Goal: Book appointment/travel/reservation

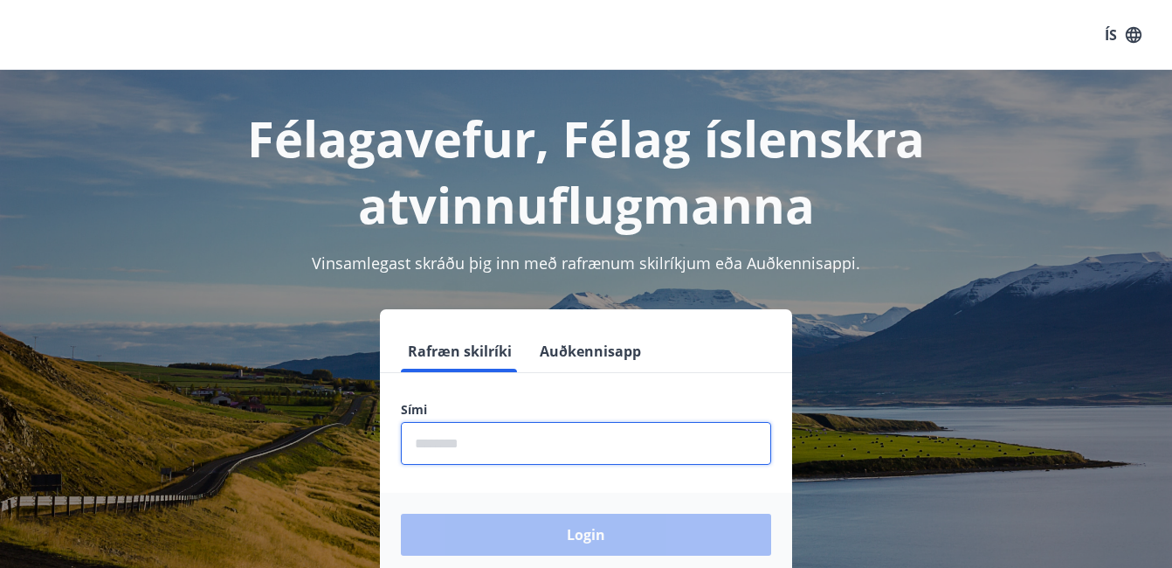
click at [417, 441] on input "phone" at bounding box center [586, 443] width 370 height 43
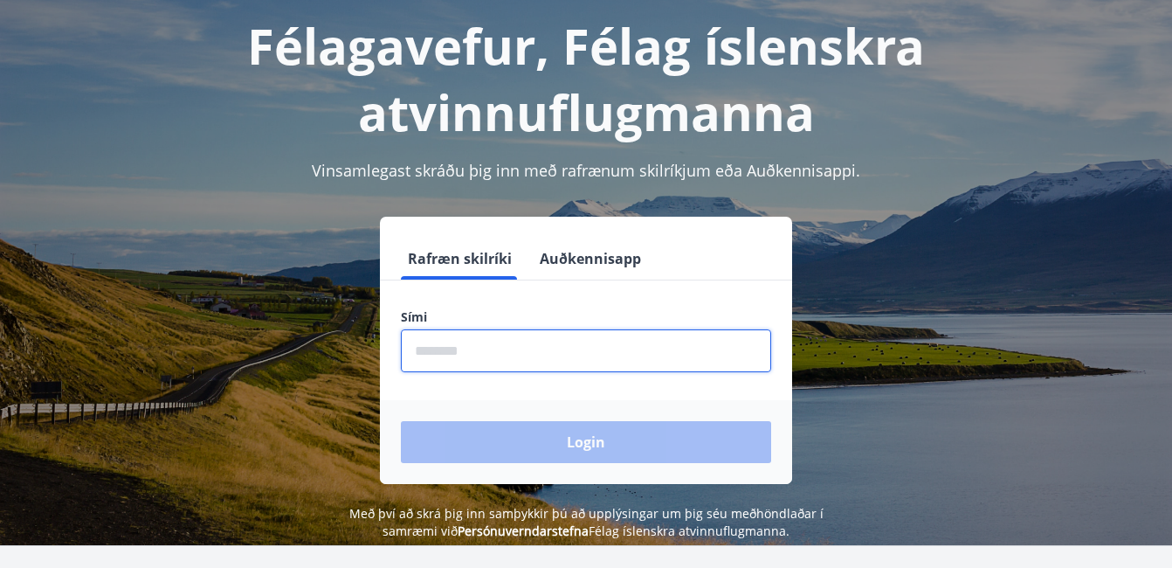
scroll to position [94, 0]
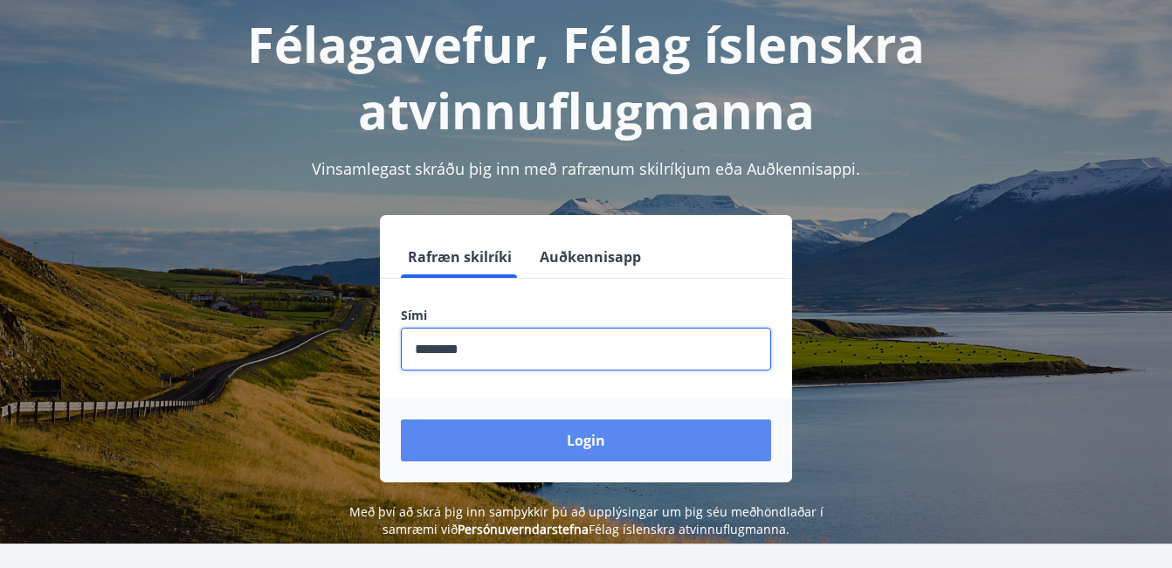
type input "********"
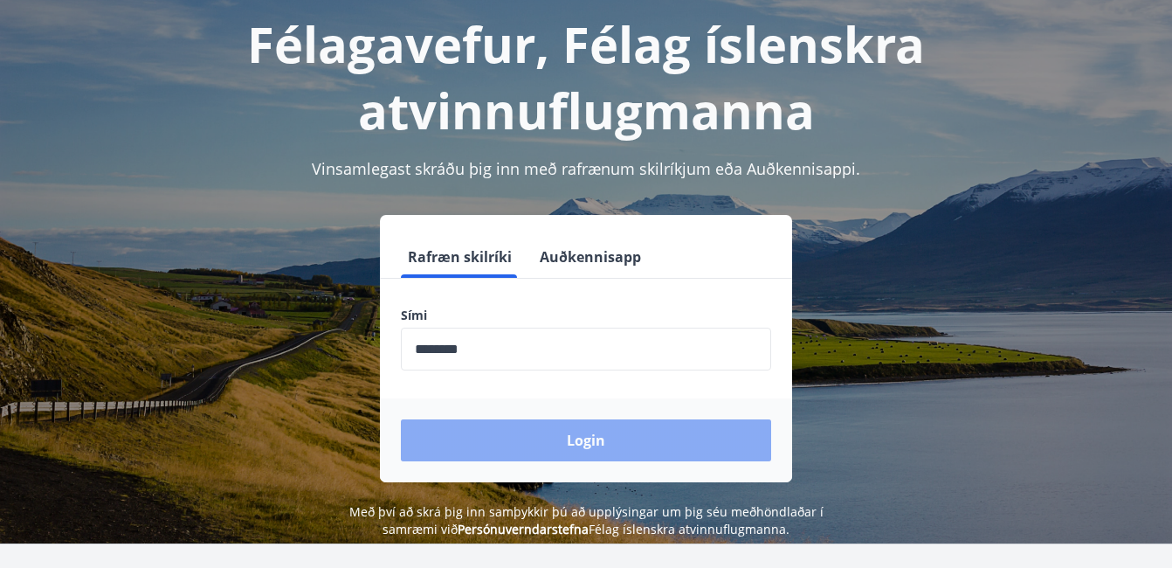
click at [604, 446] on button "Login" at bounding box center [586, 440] width 370 height 42
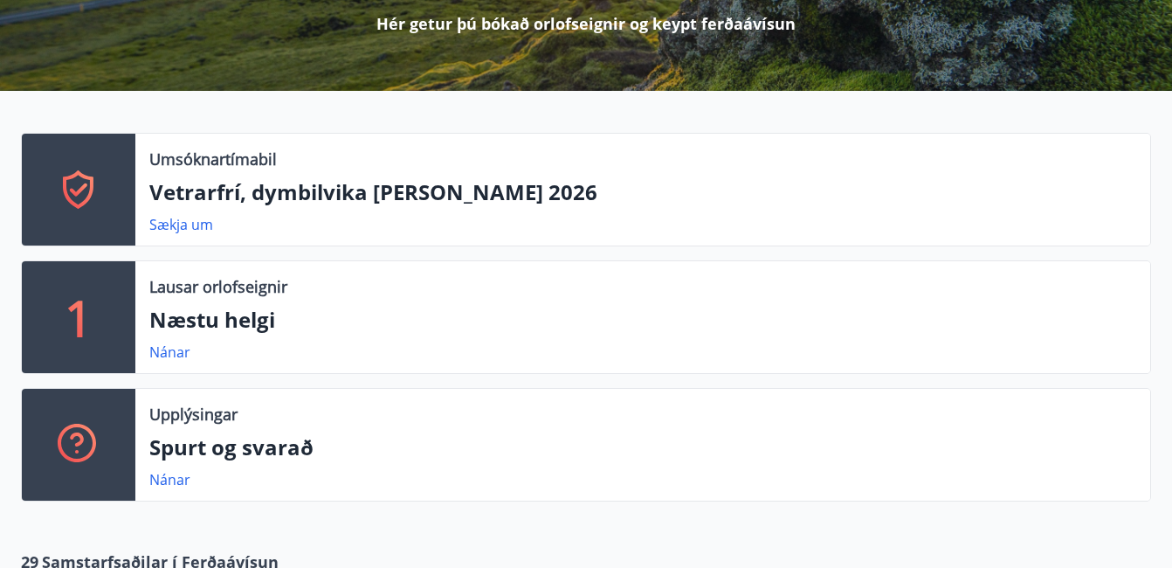
scroll to position [277, 0]
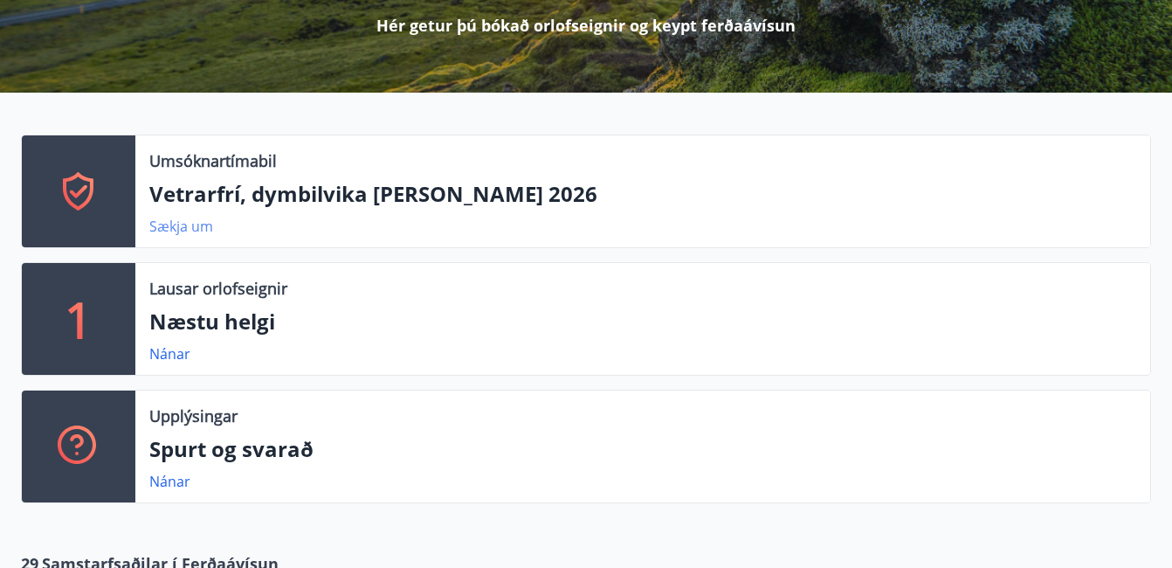
click at [174, 232] on link "Sækja um" at bounding box center [181, 226] width 64 height 19
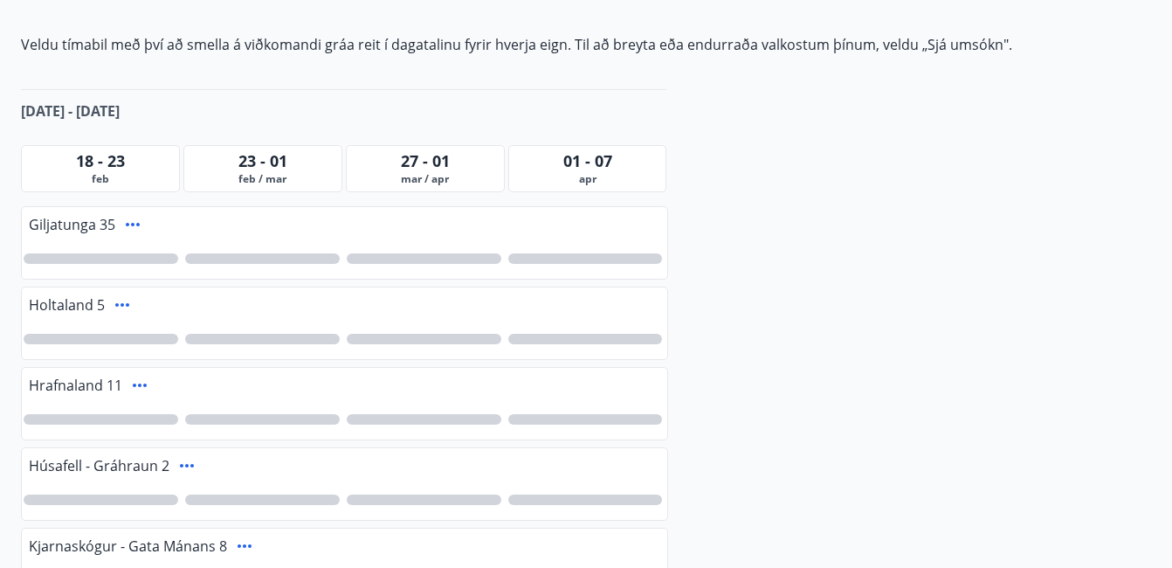
scroll to position [320, 0]
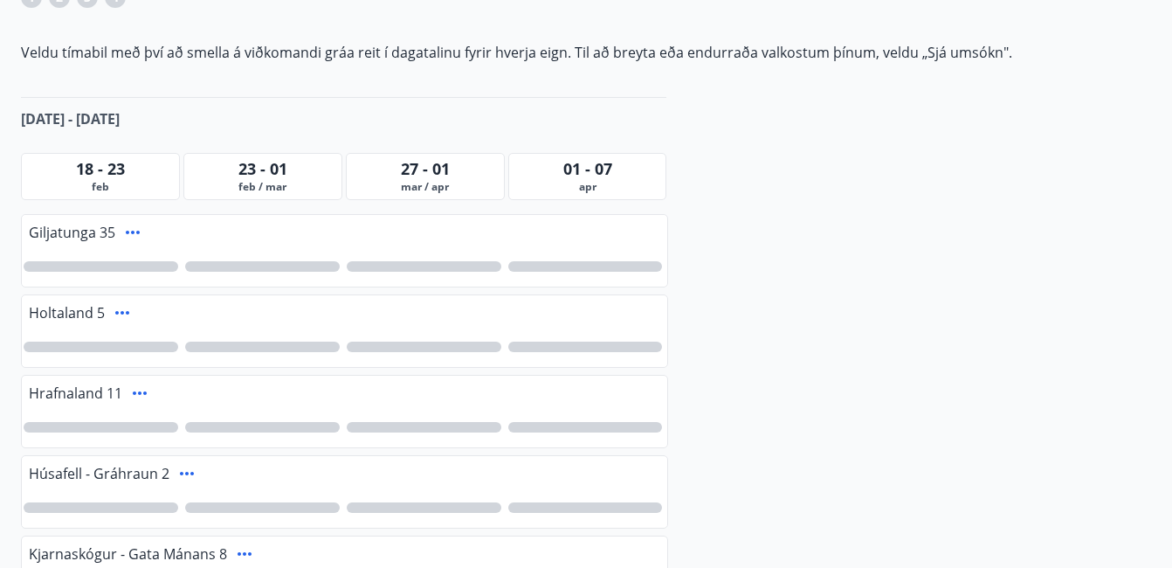
click at [262, 169] on span "23 - 01" at bounding box center [262, 168] width 49 height 21
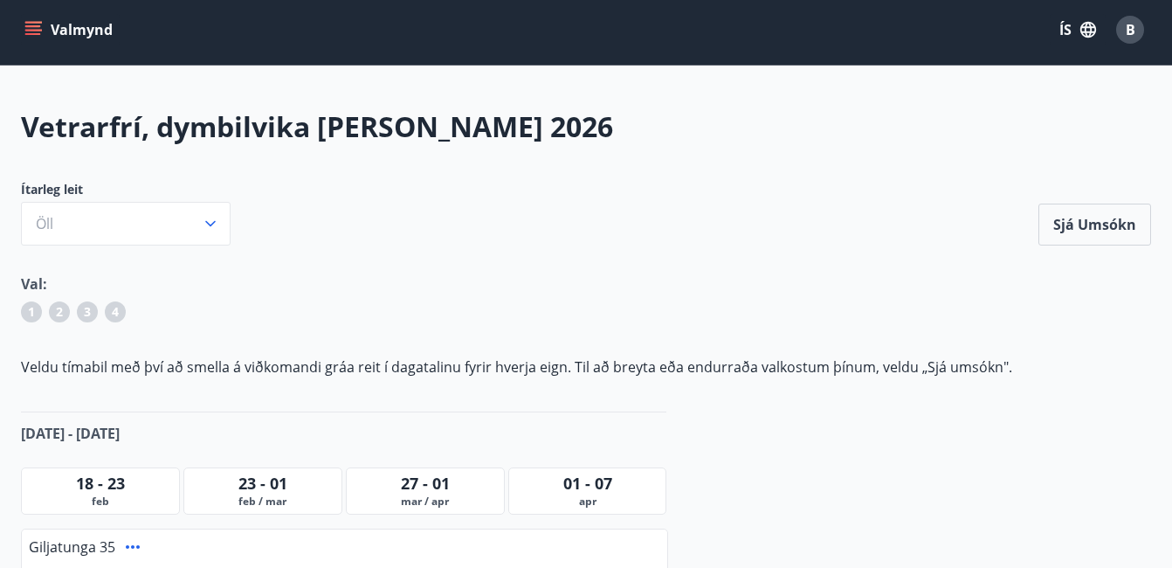
scroll to position [12, 0]
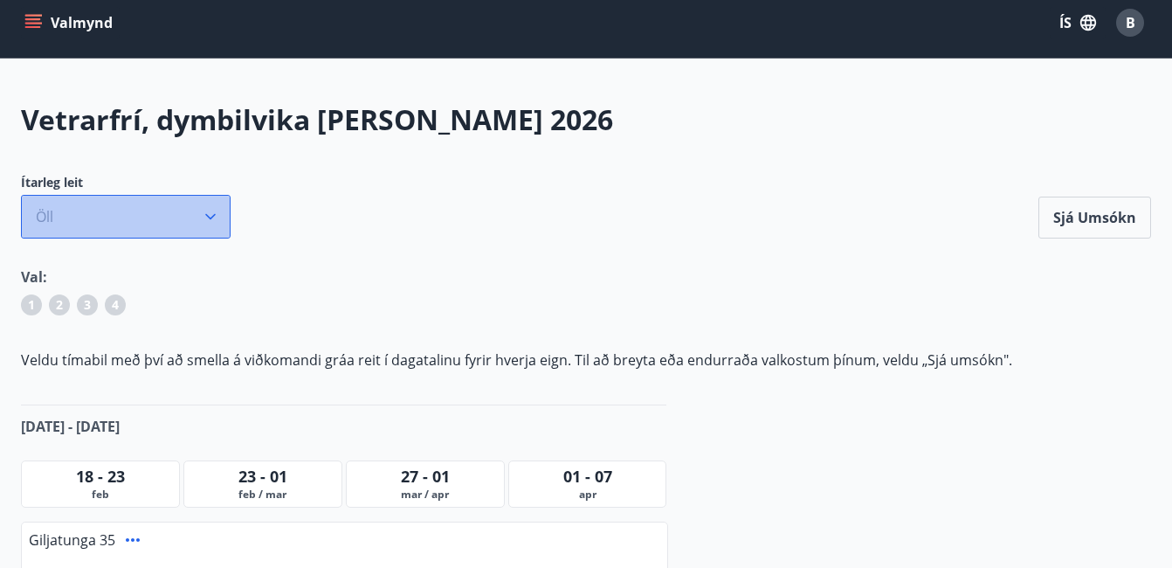
click at [217, 215] on icon "button" at bounding box center [210, 216] width 17 height 17
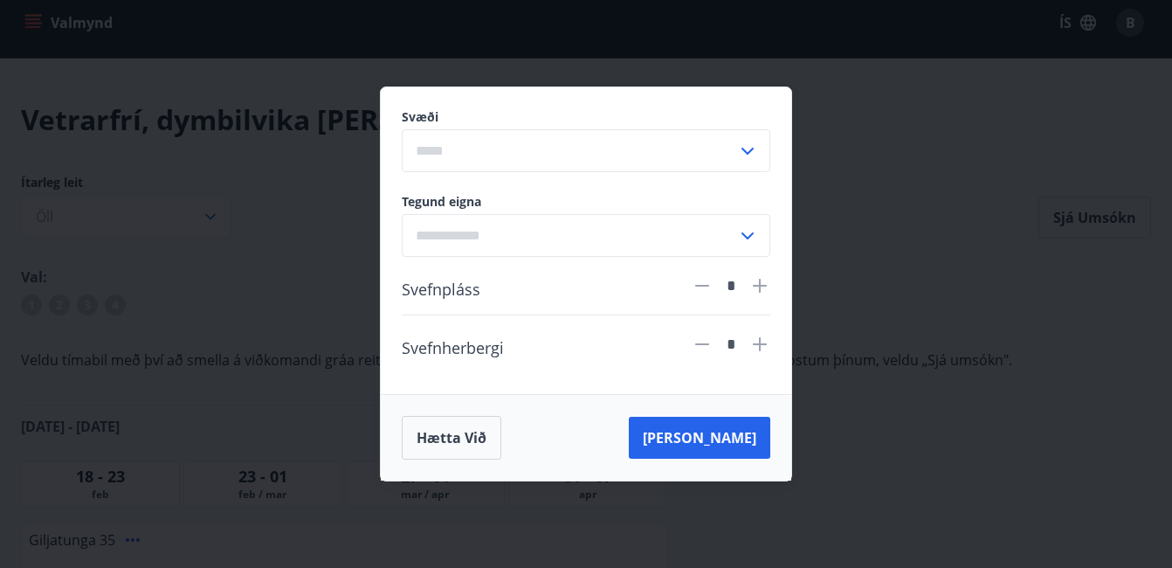
click at [920, 277] on div "Svæði ​ Tegund eigna ​ Svefnpláss * Svefnherbergi * Hætta við Leita" at bounding box center [586, 284] width 1172 height 568
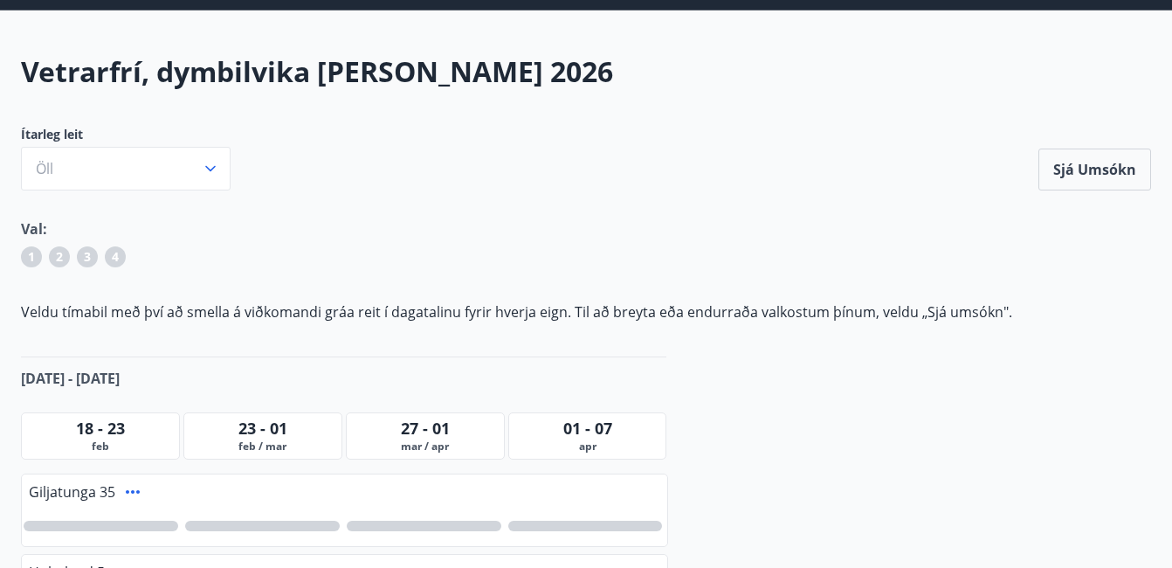
scroll to position [63, 0]
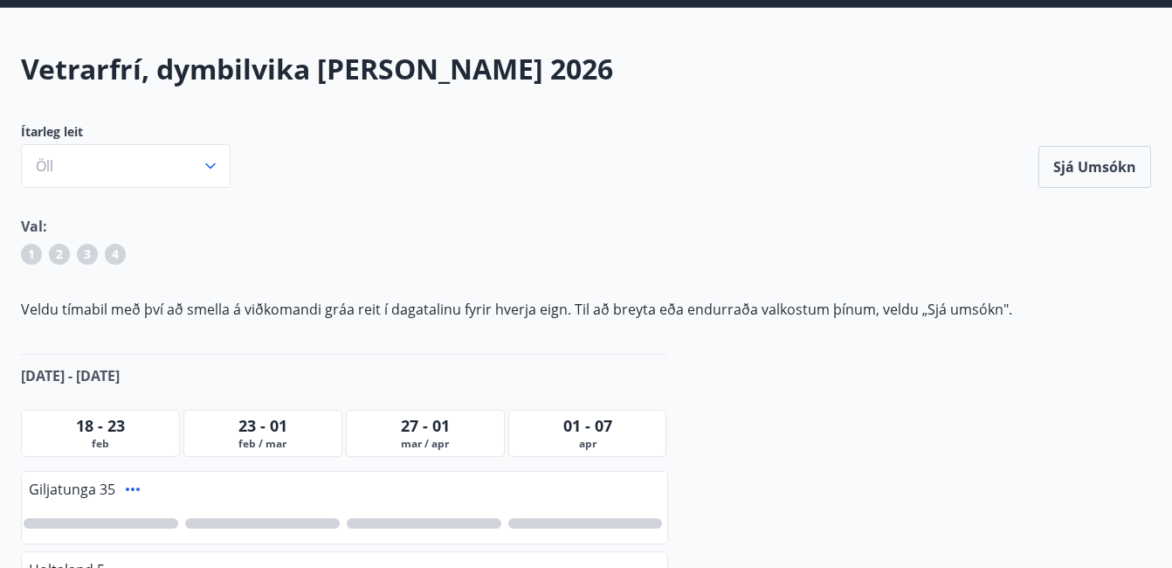
click at [141, 432] on div "18 - 23" at bounding box center [100, 425] width 150 height 23
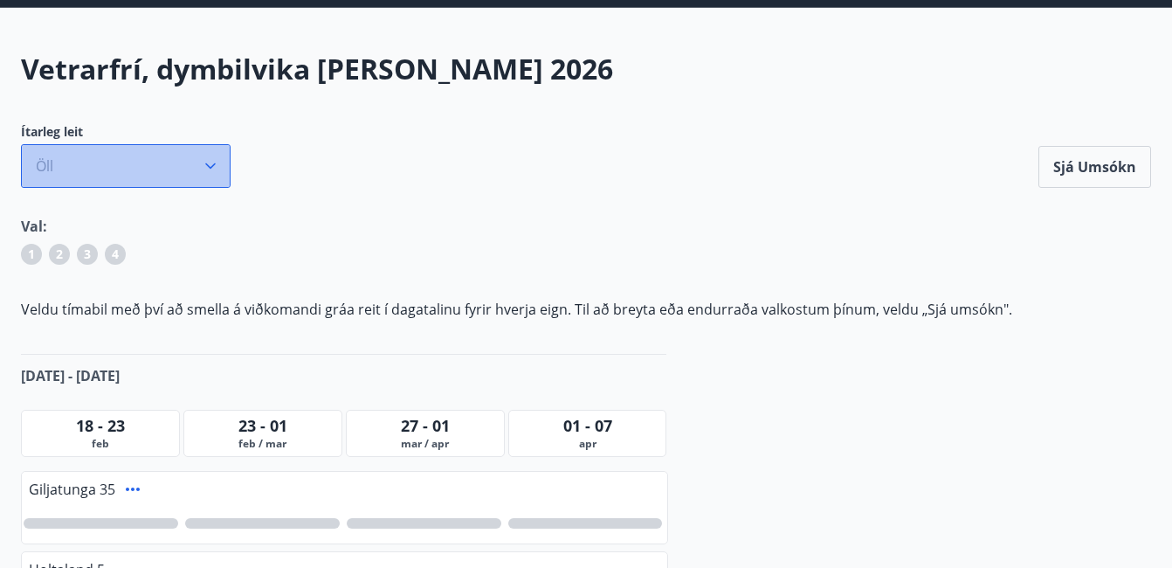
click at [211, 161] on icon "button" at bounding box center [210, 165] width 17 height 17
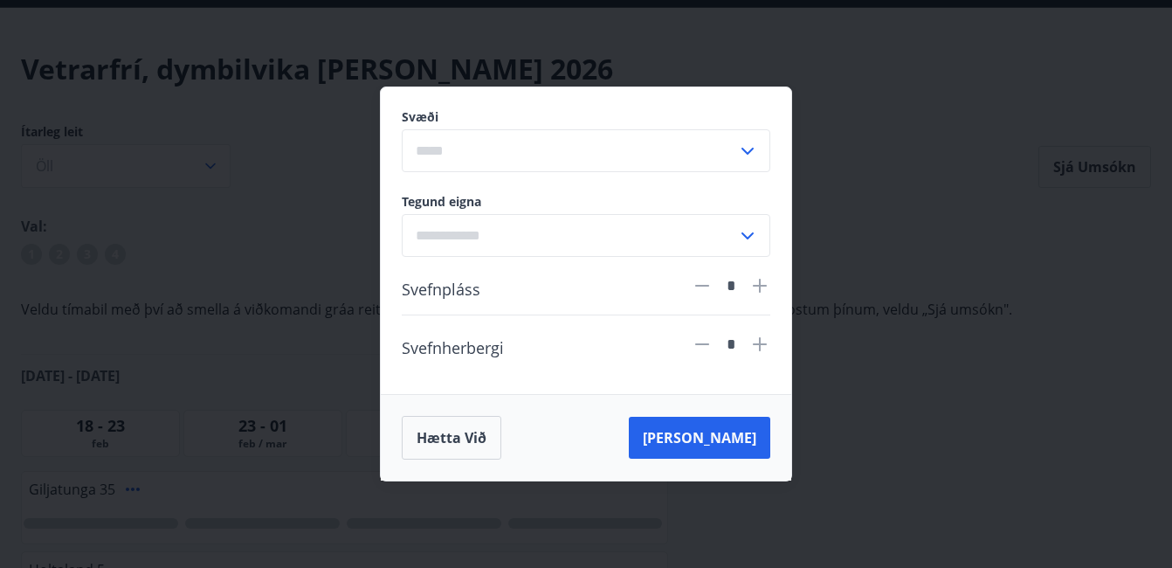
click at [955, 332] on div "Svæði ​ Tegund eigna ​ Svefnpláss * Svefnherbergi * Hætta við Leita" at bounding box center [586, 284] width 1172 height 568
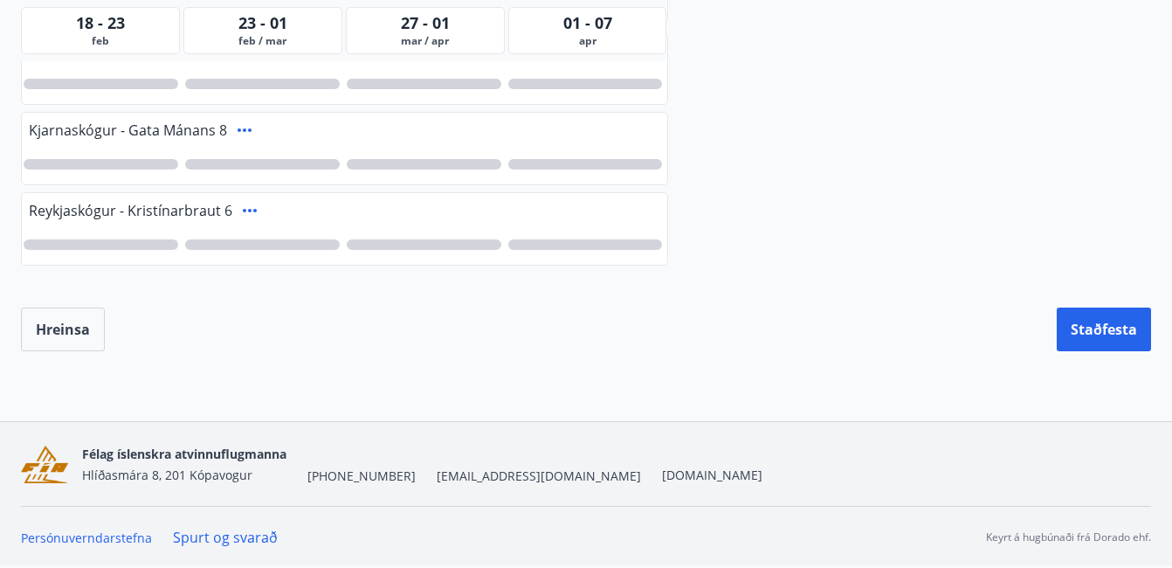
scroll to position [743, 0]
click at [440, 36] on span "mar / apr" at bounding box center [425, 41] width 150 height 14
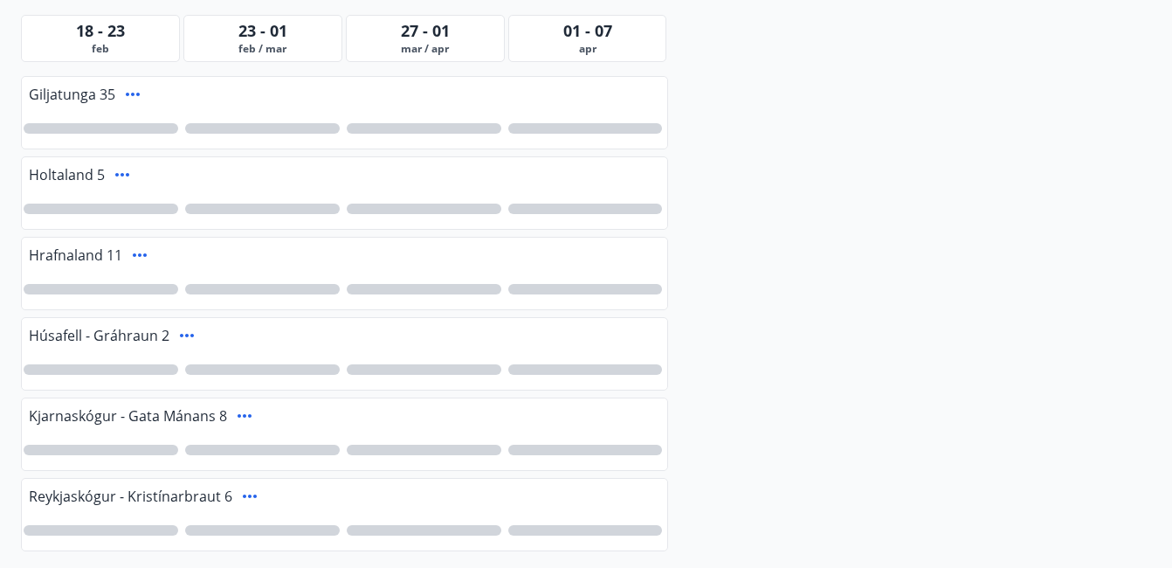
scroll to position [219, 0]
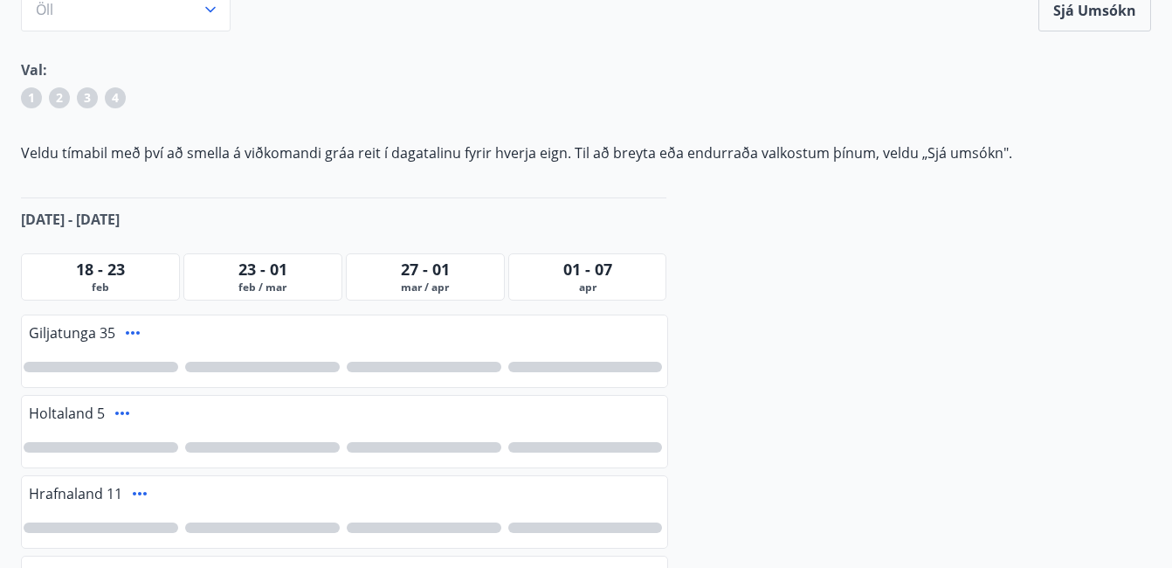
click at [617, 273] on div "01 - 07" at bounding box center [588, 269] width 150 height 23
click at [453, 280] on span "mar / apr" at bounding box center [425, 287] width 150 height 14
click at [292, 270] on div "23 - 01" at bounding box center [263, 269] width 150 height 23
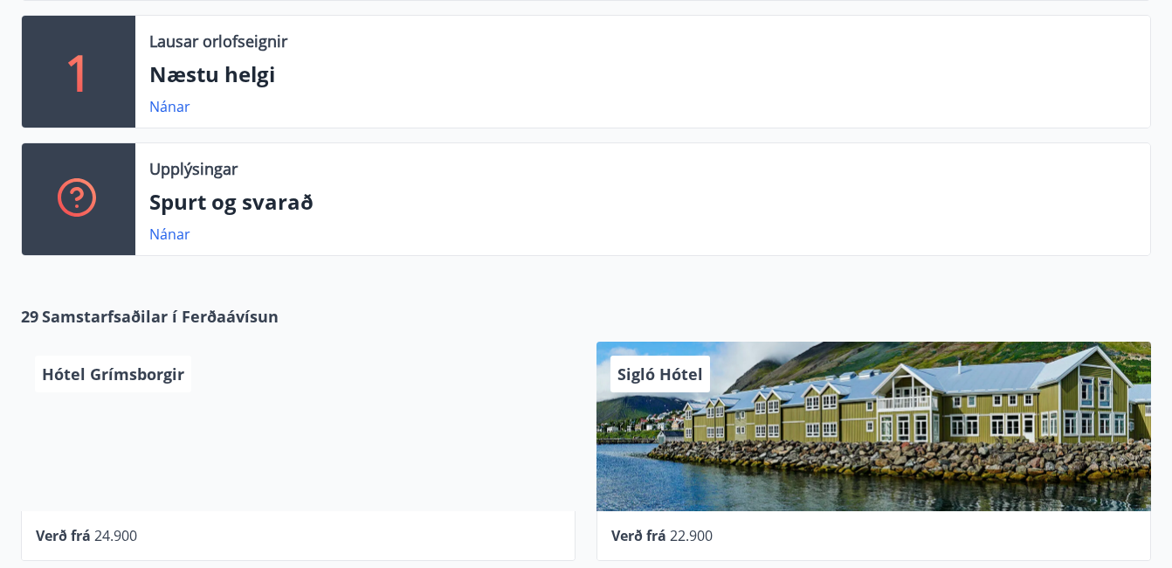
scroll to position [521, 0]
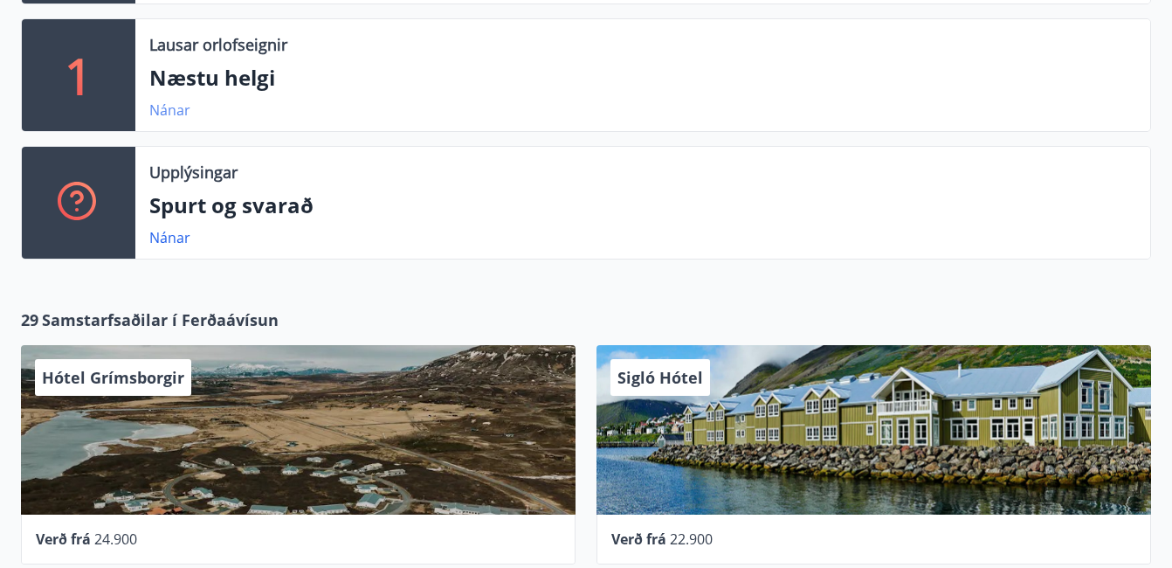
click at [169, 110] on link "Nánar" at bounding box center [169, 109] width 41 height 19
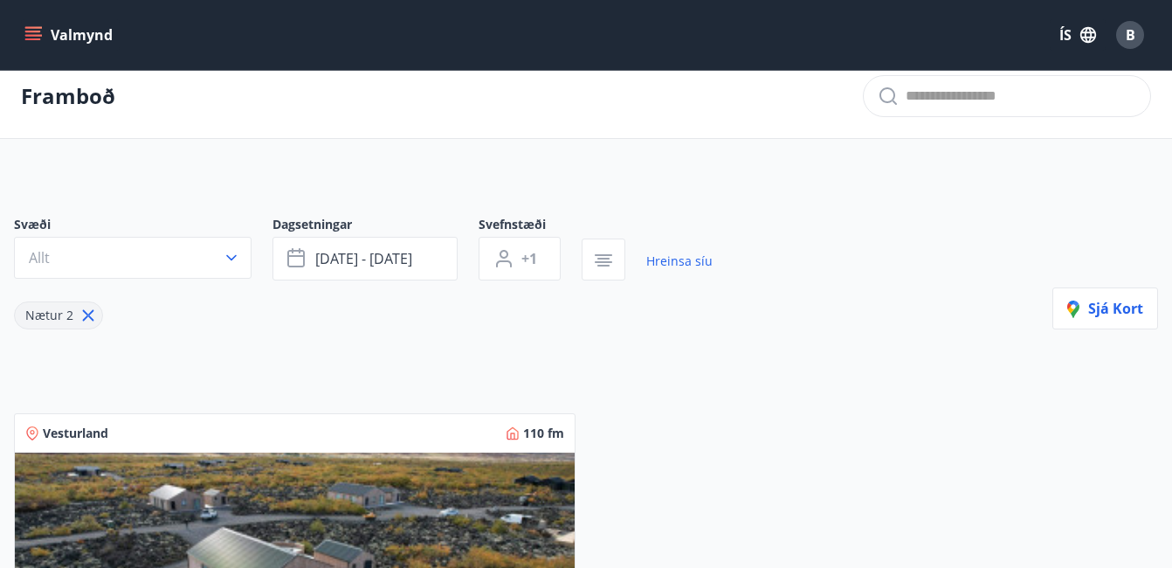
scroll to position [10, 0]
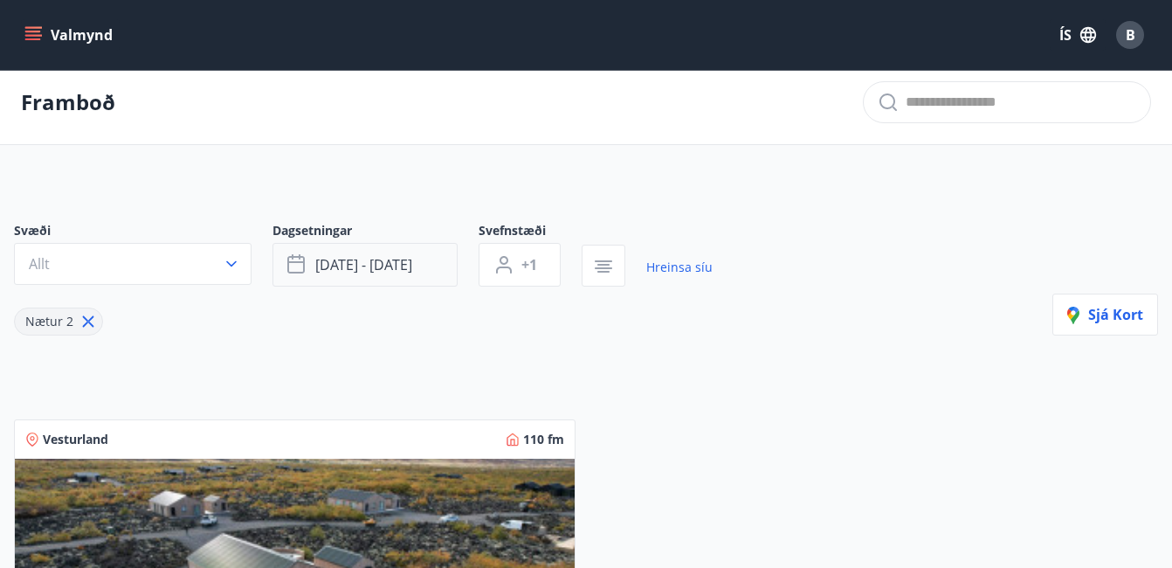
click at [297, 257] on icon "button" at bounding box center [295, 264] width 17 height 17
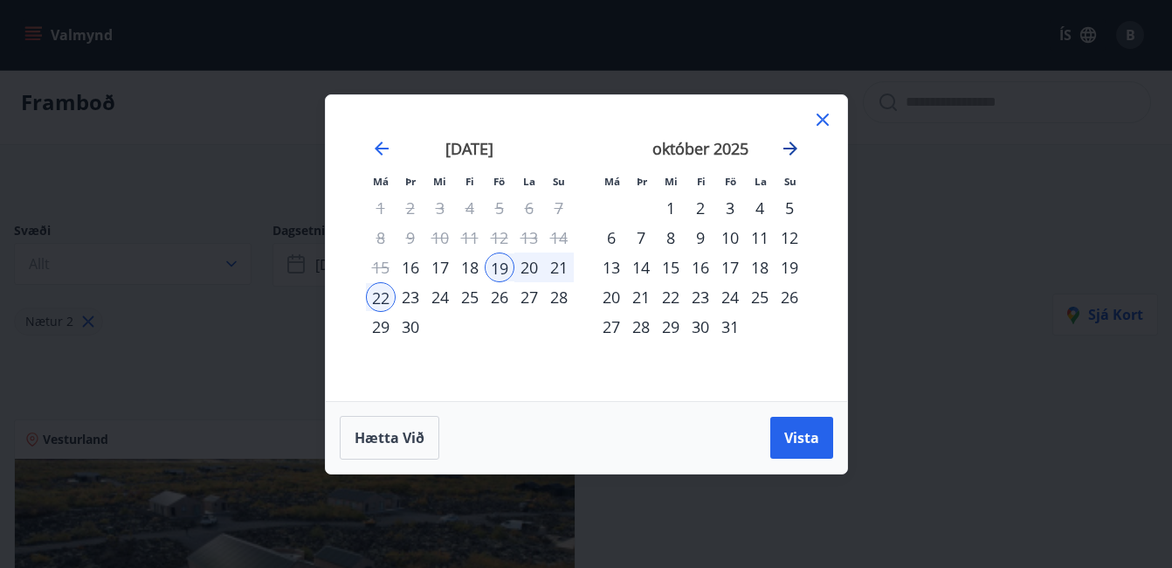
click at [792, 143] on icon "Move forward to switch to the next month." at bounding box center [791, 149] width 14 height 14
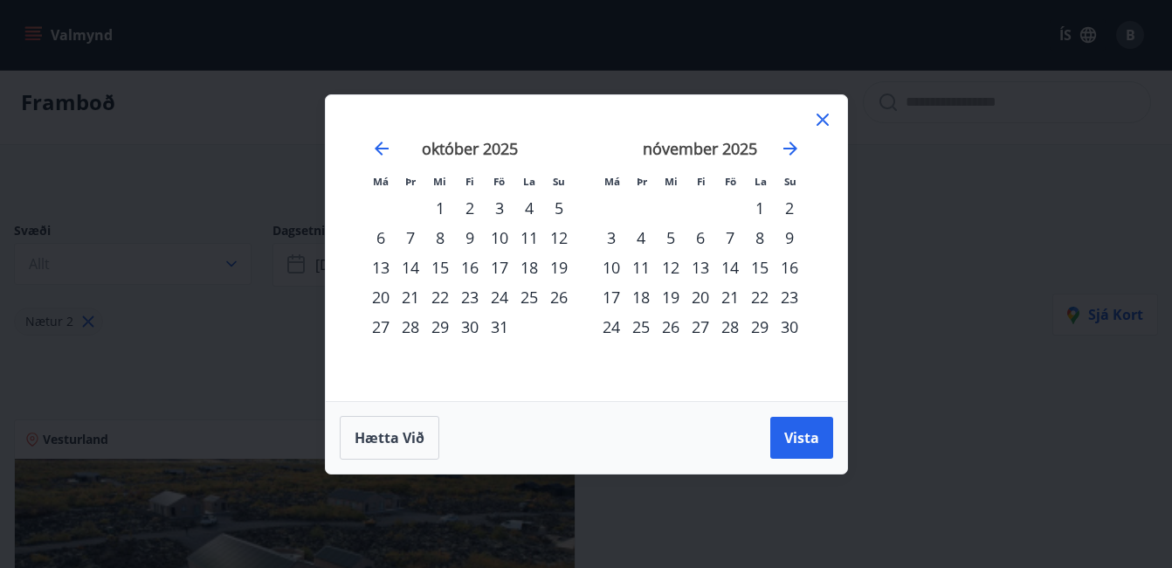
click at [498, 211] on div "3" at bounding box center [500, 208] width 30 height 30
click at [529, 199] on div "4" at bounding box center [530, 208] width 30 height 30
click at [556, 204] on div "5" at bounding box center [559, 208] width 30 height 30
click at [500, 202] on div "3" at bounding box center [500, 208] width 30 height 30
click at [810, 444] on span "Vista" at bounding box center [801, 437] width 35 height 19
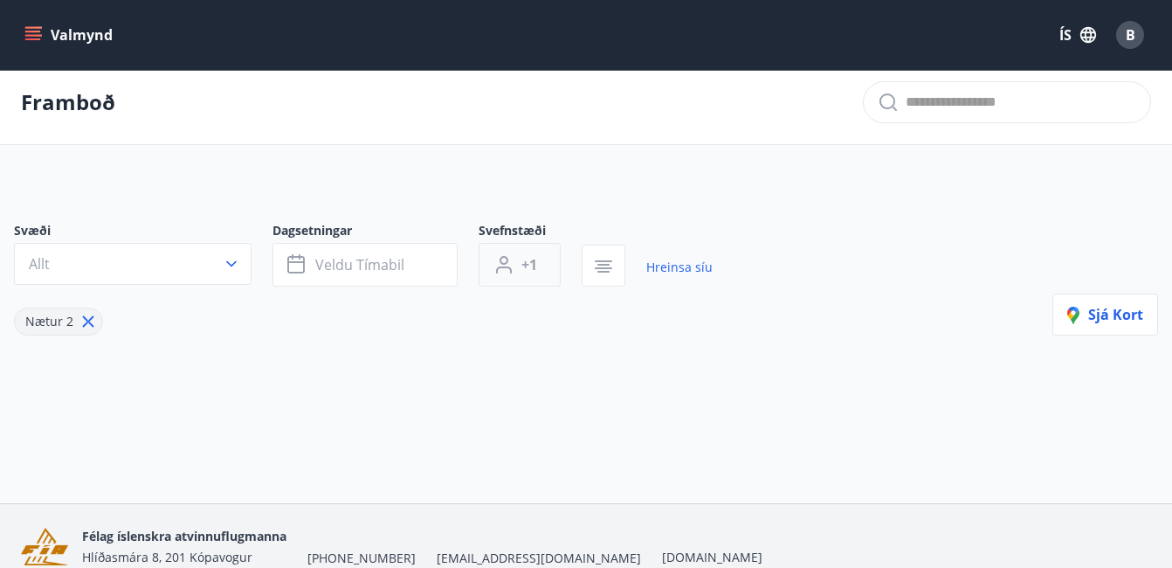
click at [540, 262] on button "+1" at bounding box center [520, 265] width 82 height 44
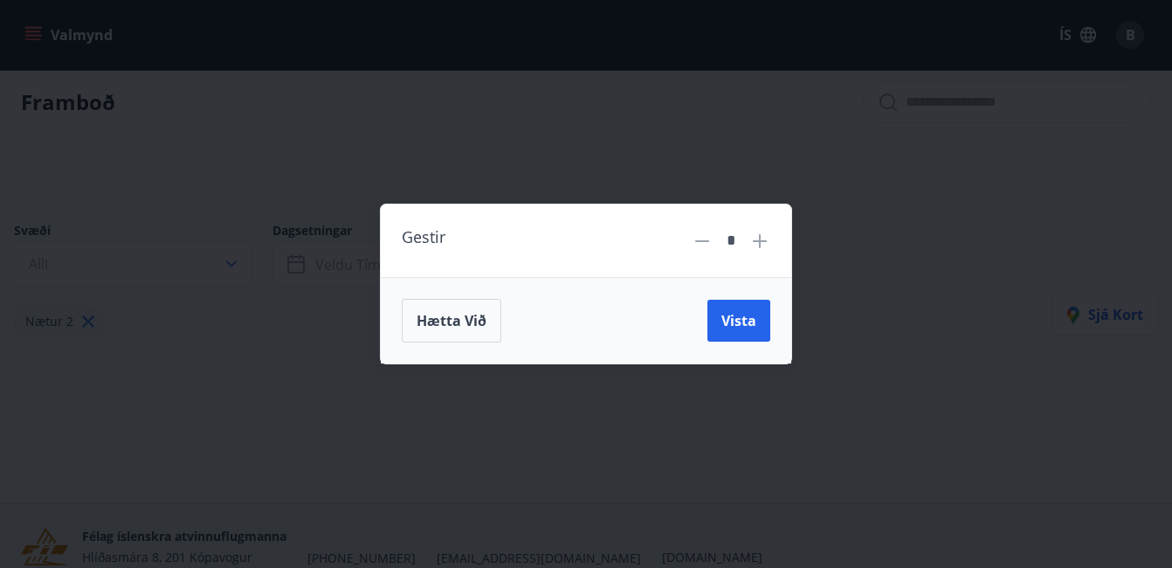
click at [760, 237] on icon at bounding box center [760, 241] width 14 height 14
type input "*"
click at [741, 315] on span "Vista" at bounding box center [739, 320] width 35 height 19
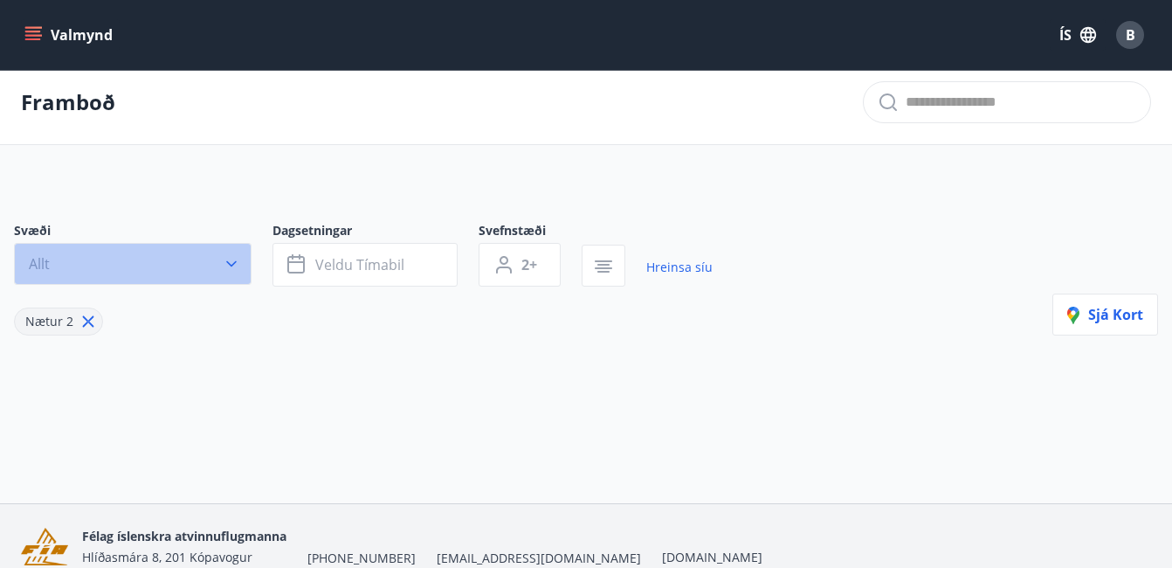
click at [234, 259] on icon "button" at bounding box center [231, 263] width 17 height 17
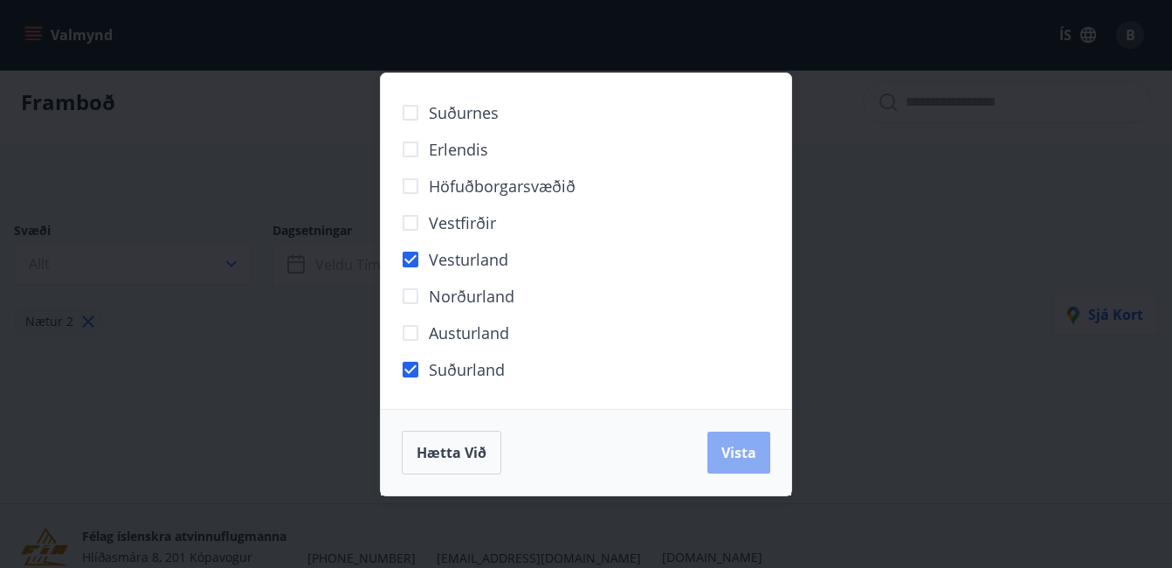
click at [733, 452] on span "Vista" at bounding box center [739, 452] width 35 height 19
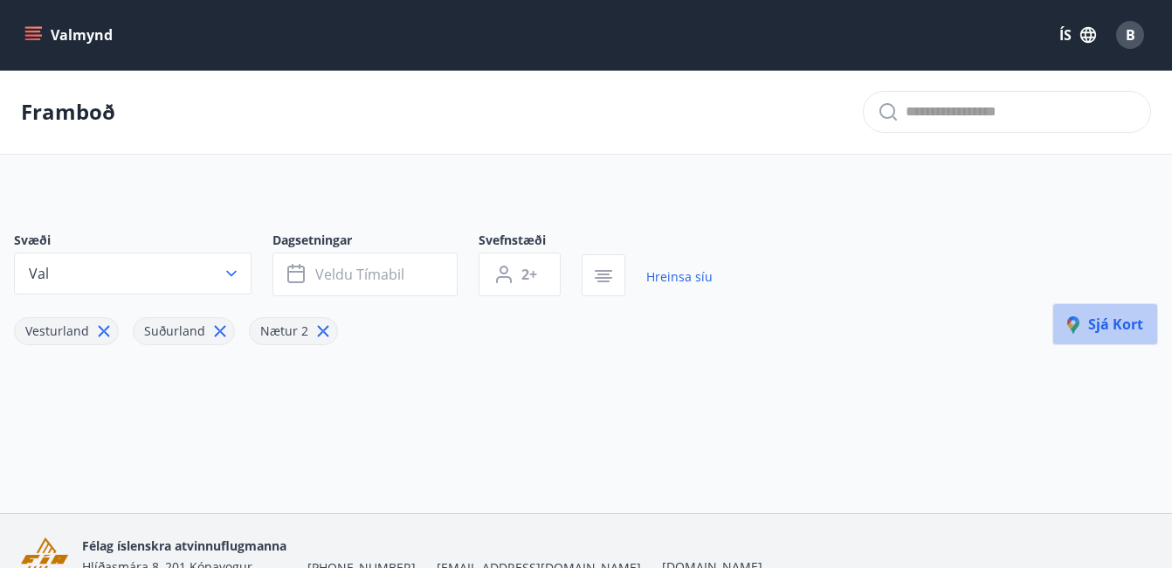
click at [1117, 324] on span "Sjá kort" at bounding box center [1106, 323] width 76 height 19
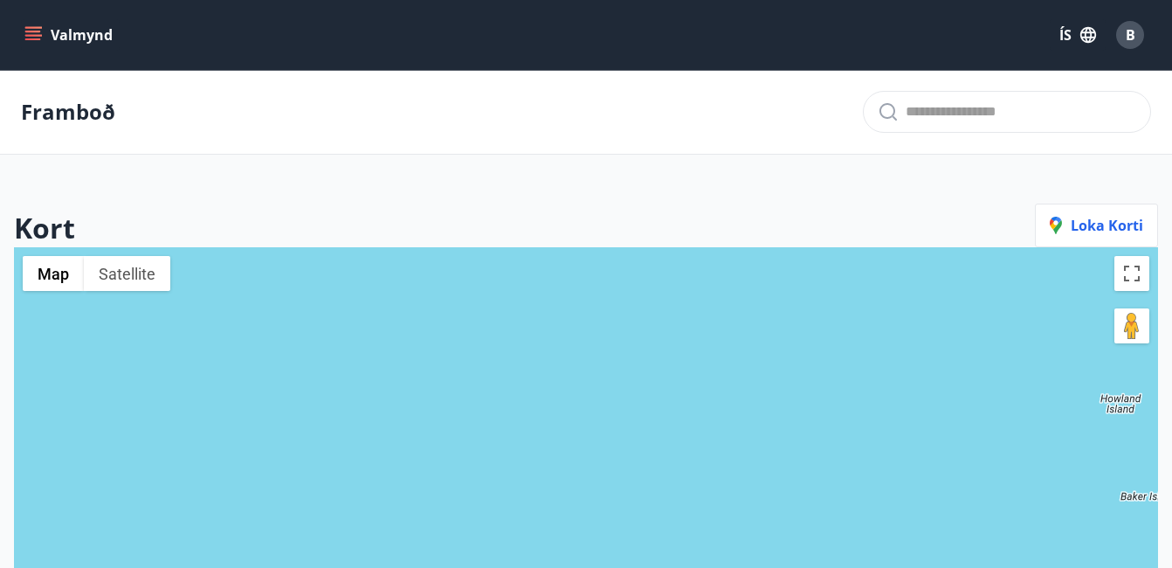
scroll to position [10, 0]
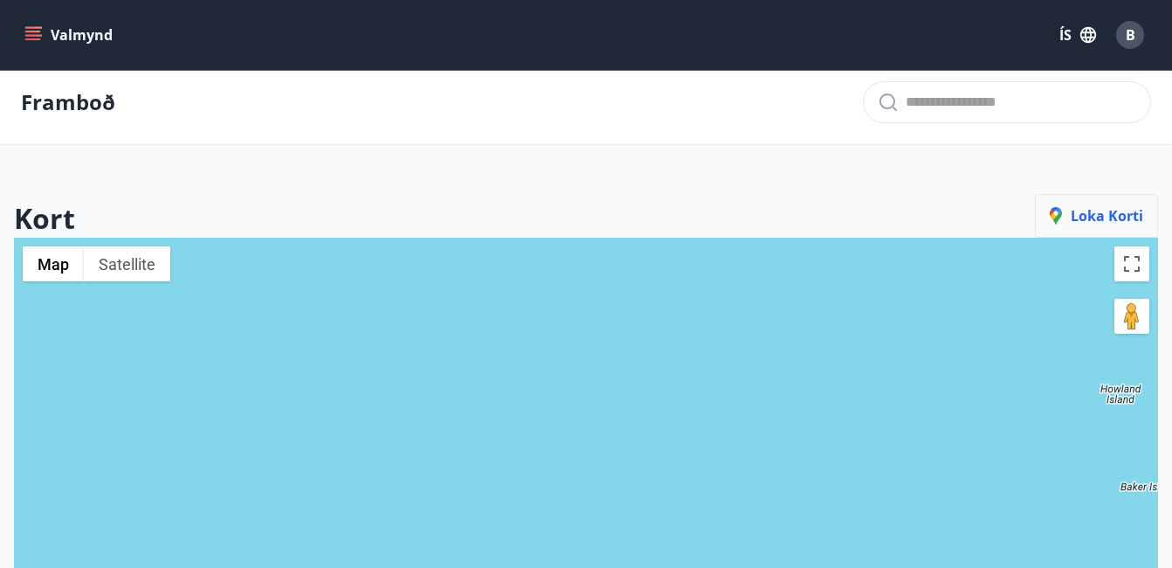
click at [1088, 223] on span "Loka korti" at bounding box center [1096, 215] width 93 height 19
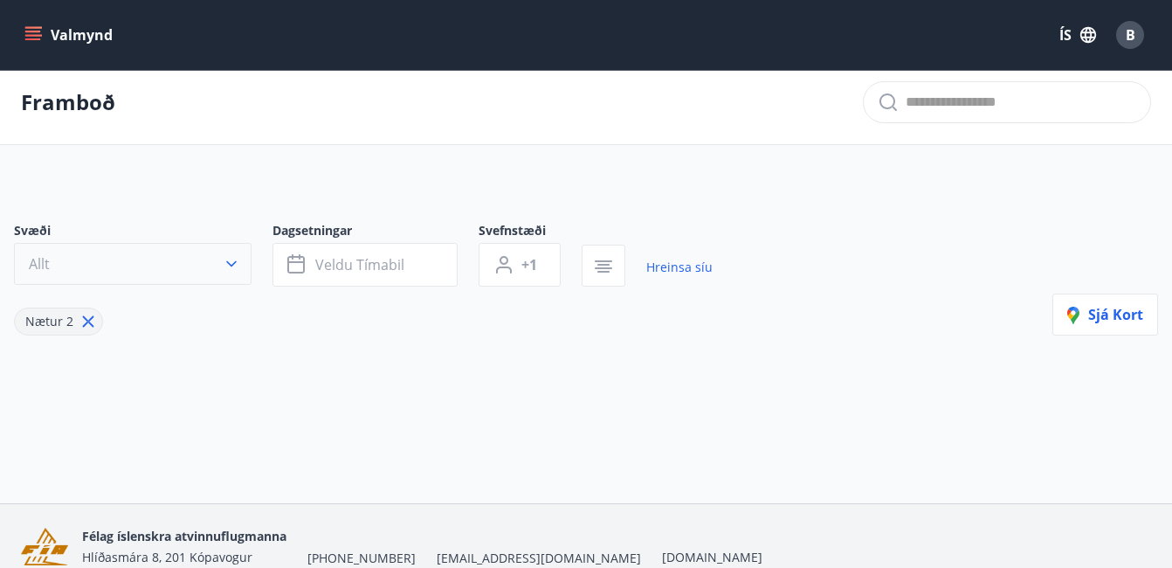
click at [228, 266] on icon "button" at bounding box center [231, 263] width 17 height 17
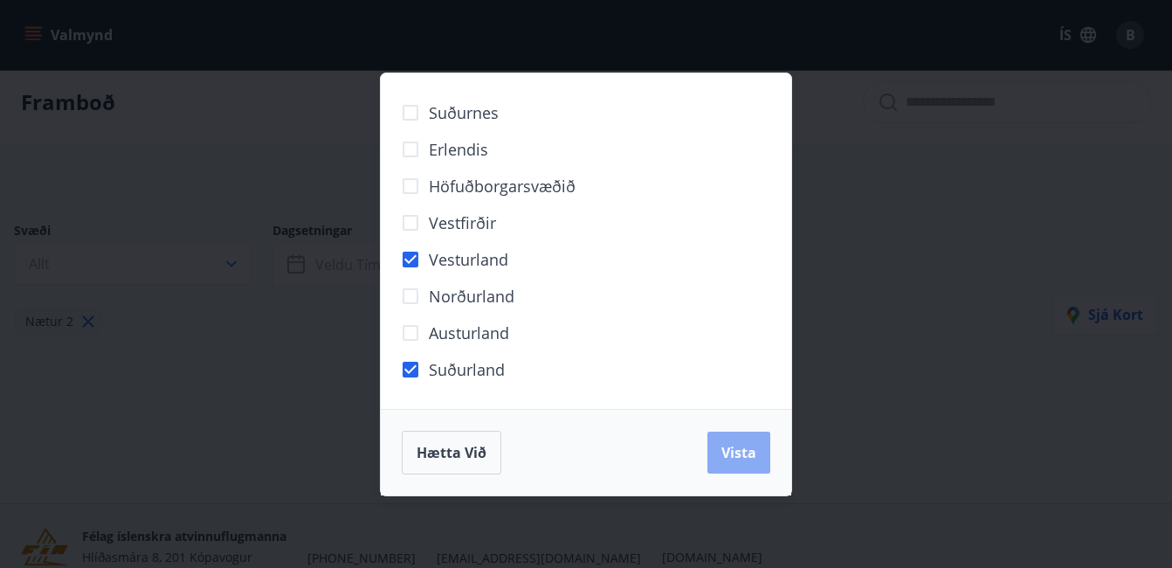
click at [740, 466] on button "Vista" at bounding box center [739, 453] width 63 height 42
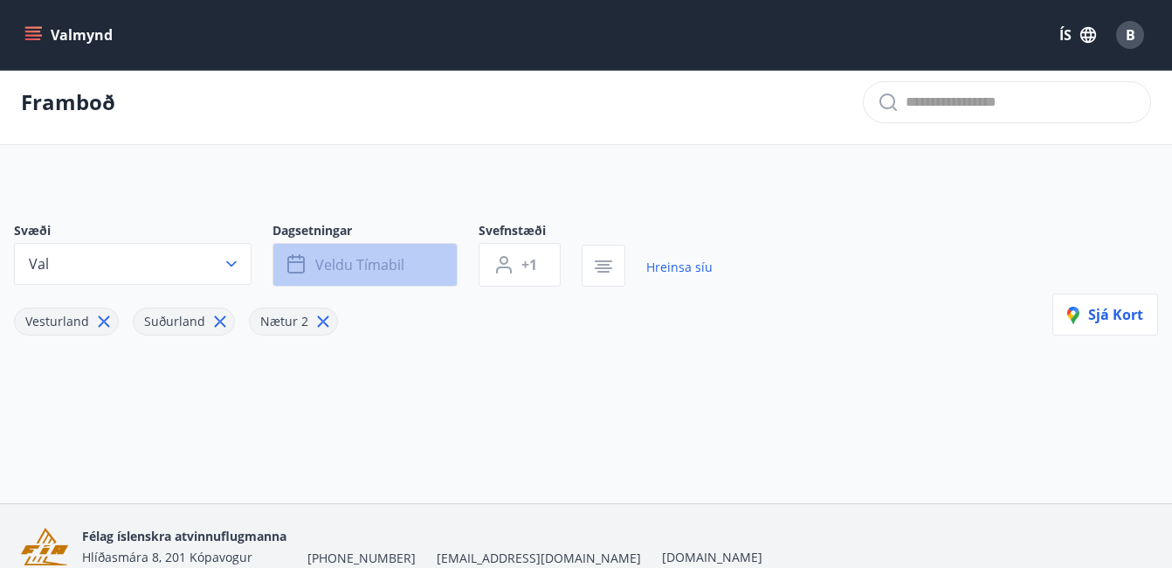
click at [294, 259] on icon "button" at bounding box center [293, 256] width 2 height 5
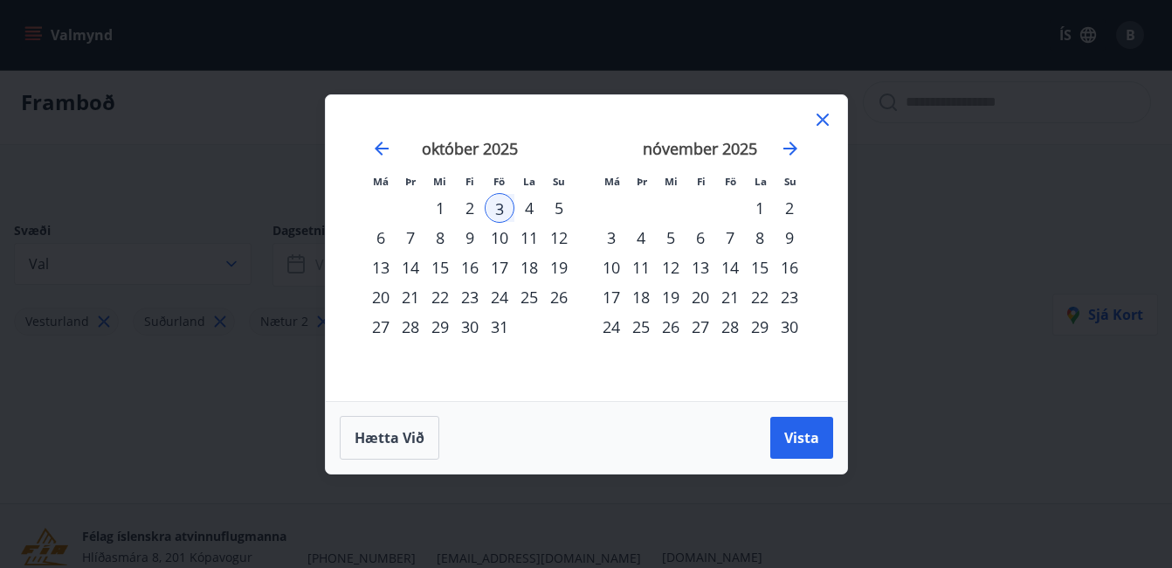
click at [506, 243] on div "10" at bounding box center [500, 238] width 30 height 30
click at [817, 433] on span "Vista" at bounding box center [801, 437] width 35 height 19
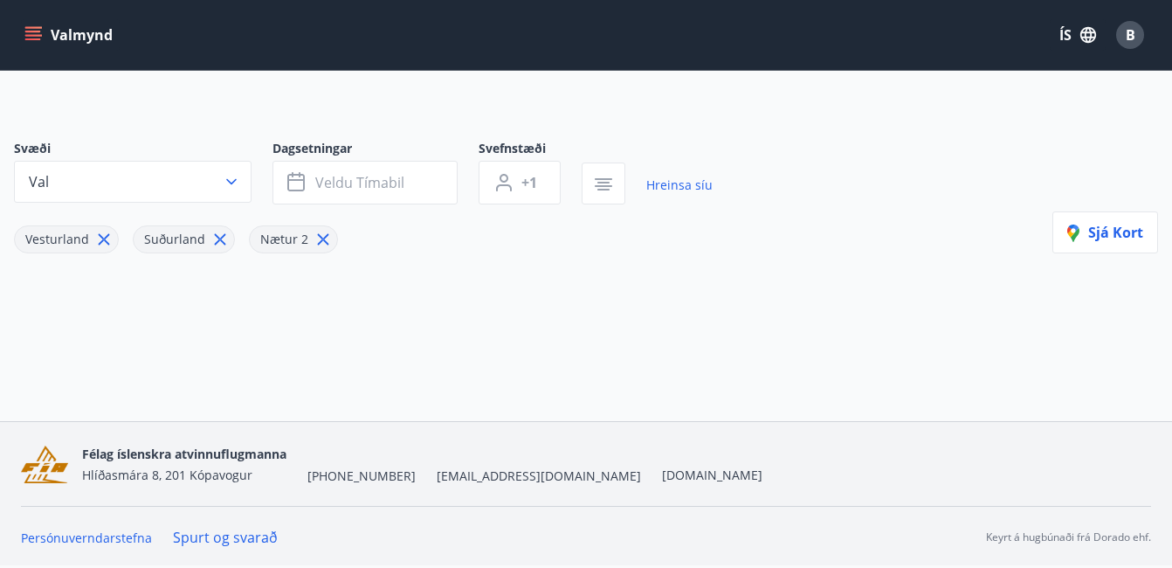
scroll to position [92, 0]
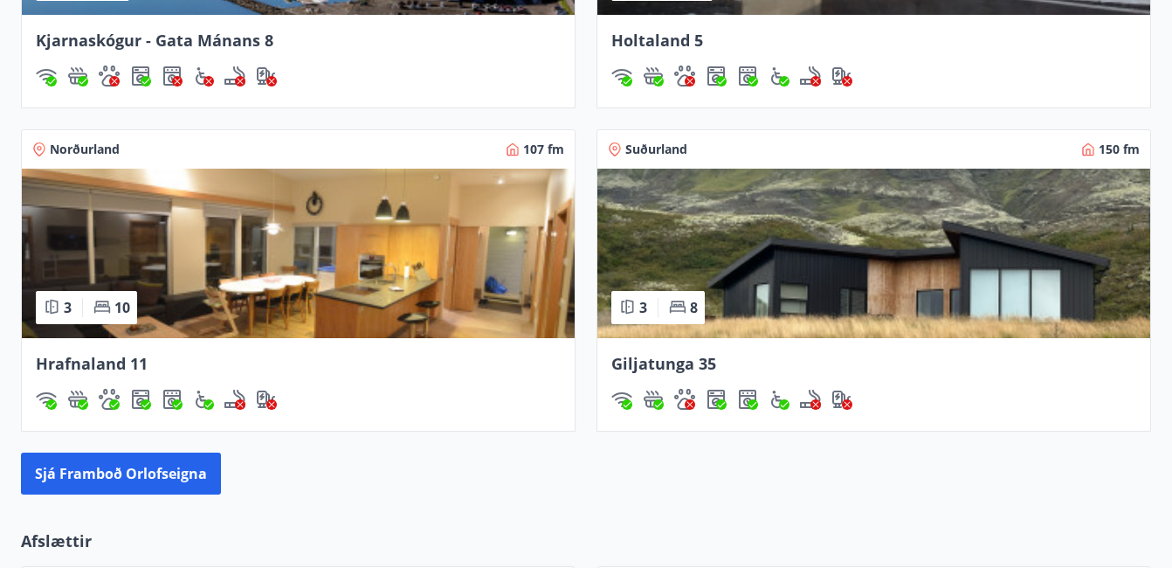
scroll to position [1625, 0]
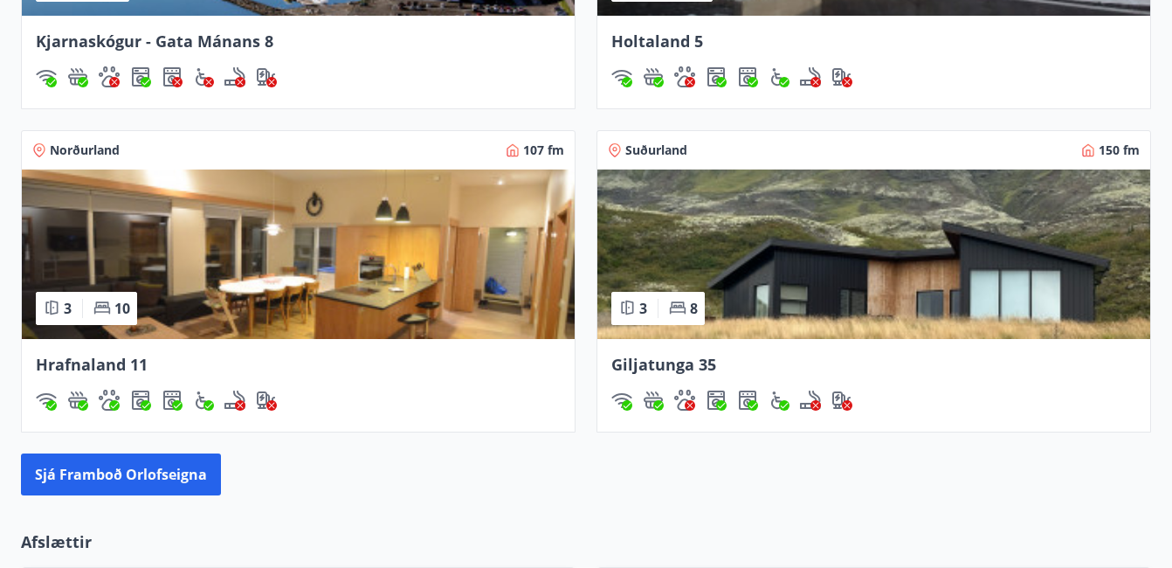
click at [716, 290] on img at bounding box center [874, 253] width 553 height 169
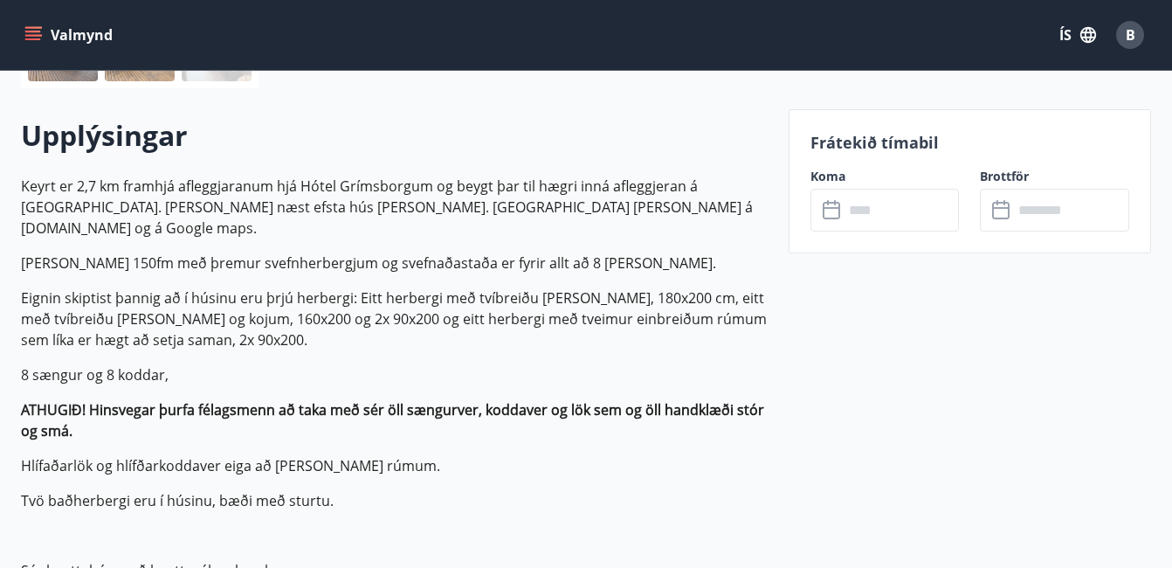
scroll to position [472, 0]
click at [831, 220] on div "​ ​" at bounding box center [885, 209] width 149 height 43
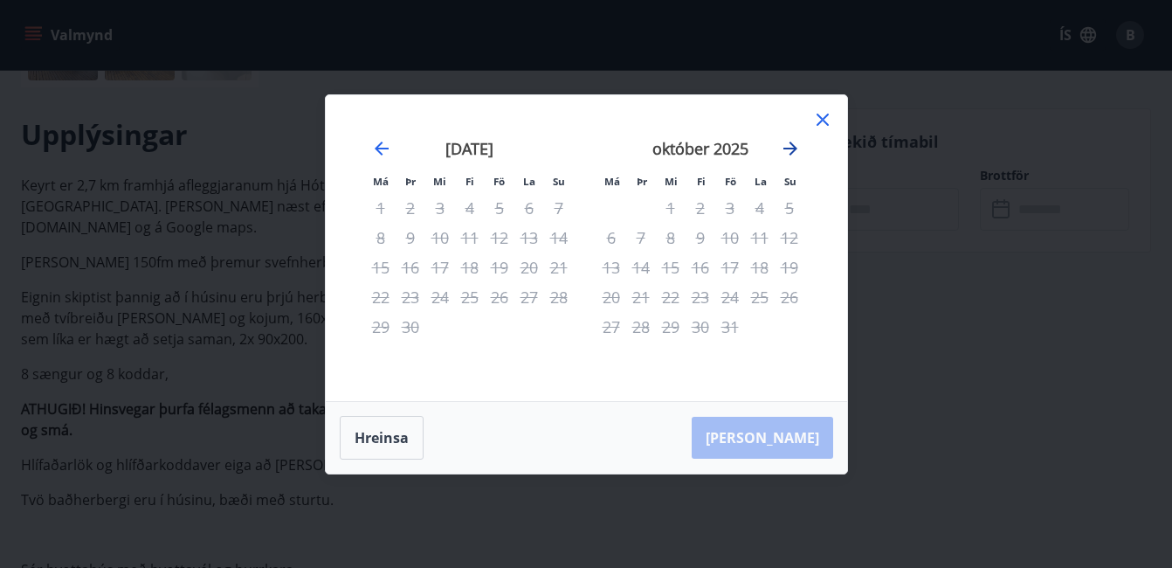
click at [790, 146] on icon "Move forward to switch to the next month." at bounding box center [790, 148] width 21 height 21
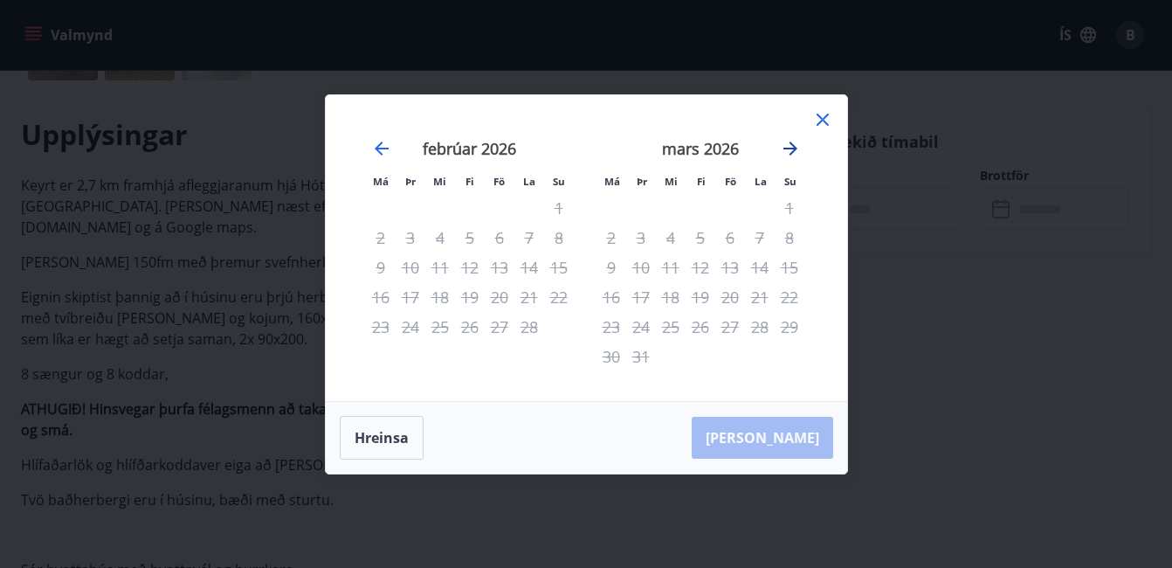
click at [790, 146] on icon "Move forward to switch to the next month." at bounding box center [790, 148] width 21 height 21
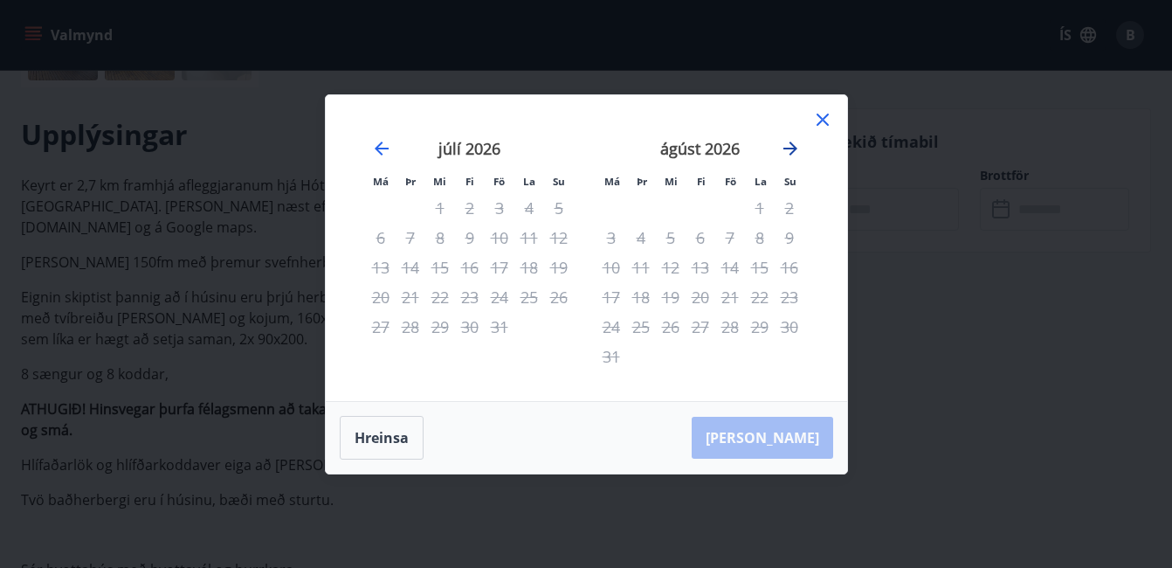
click at [790, 146] on icon "Move forward to switch to the next month." at bounding box center [790, 148] width 21 height 21
click at [823, 114] on icon at bounding box center [822, 119] width 21 height 21
